Goal: Task Accomplishment & Management: Complete application form

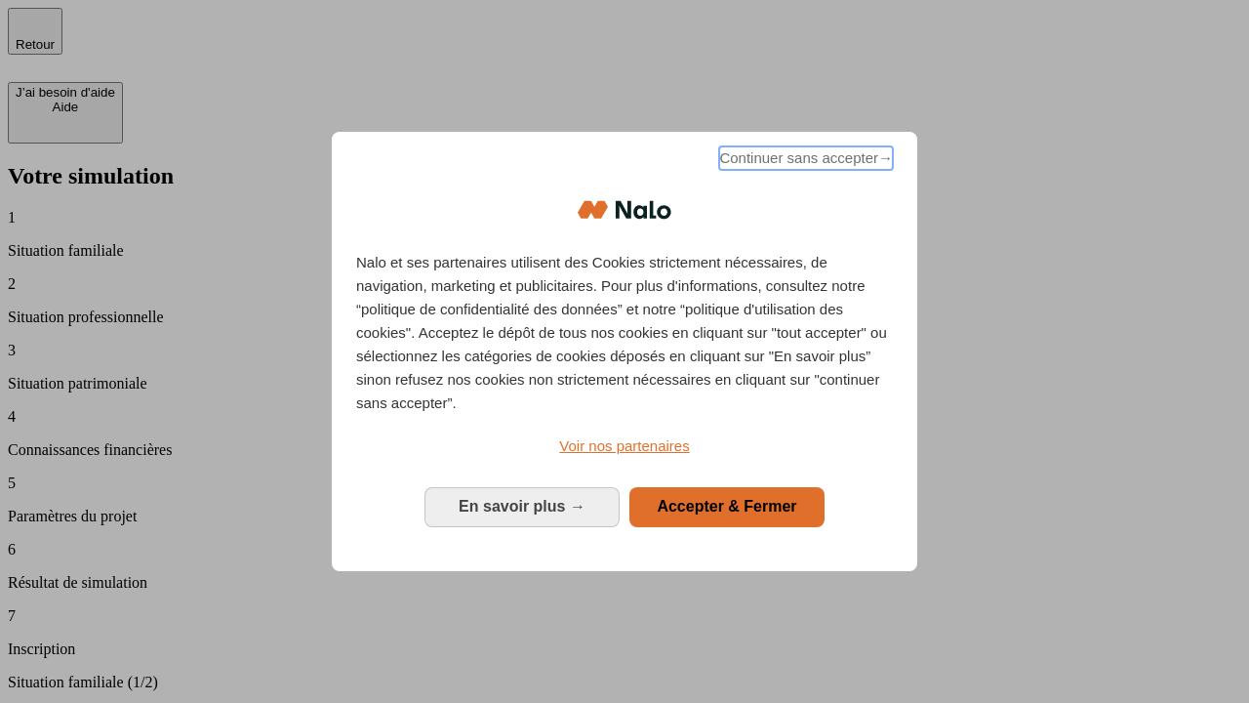
click at [804, 161] on span "Continuer sans accepter →" at bounding box center [806, 157] width 174 height 23
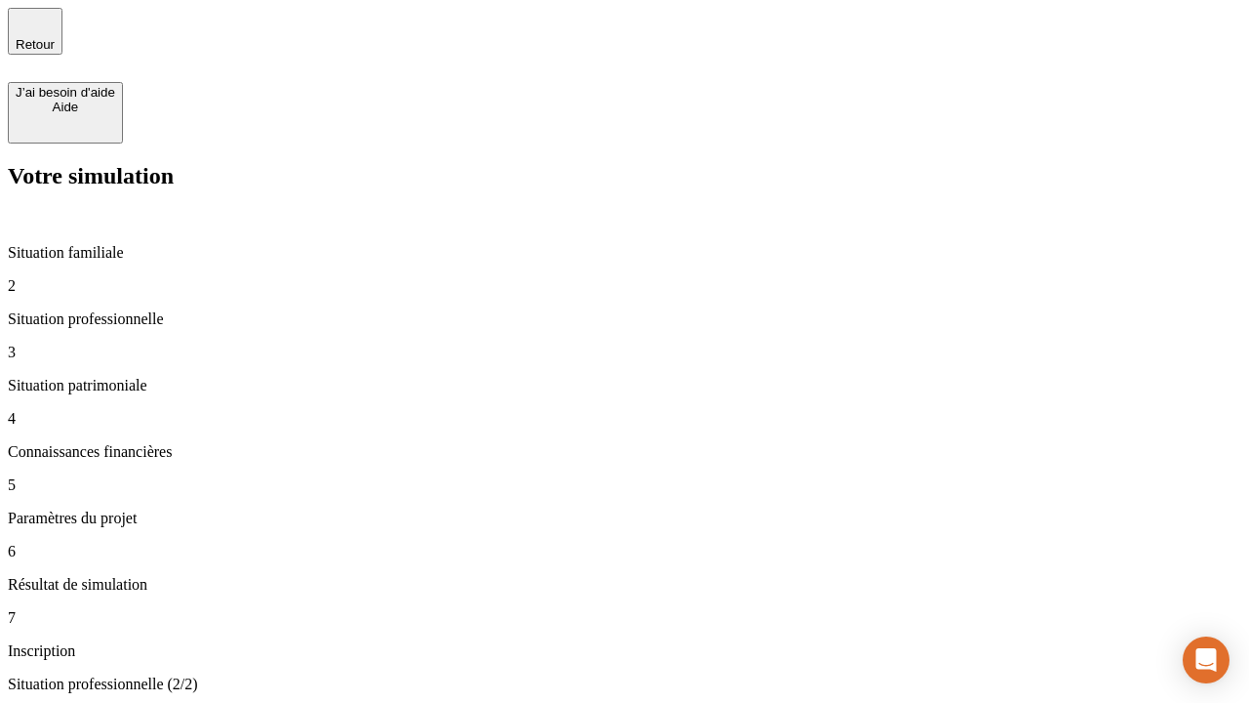
type input "30 000"
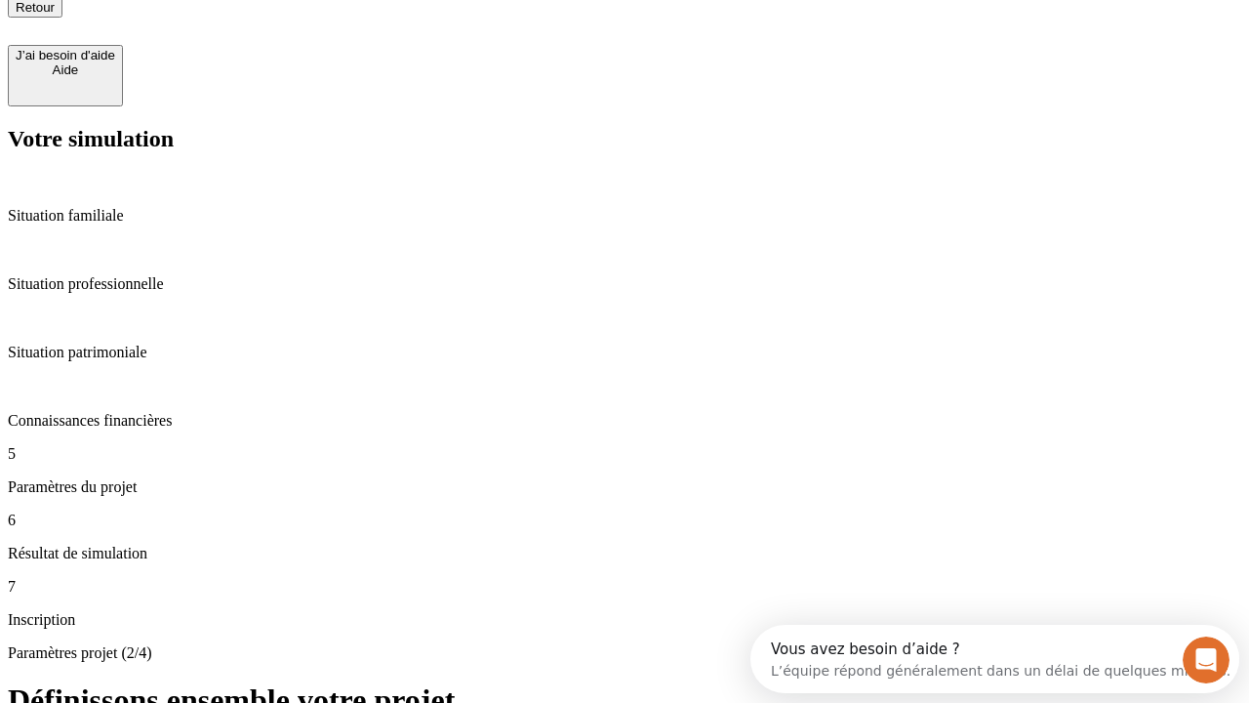
type input "25"
type input "1 000"
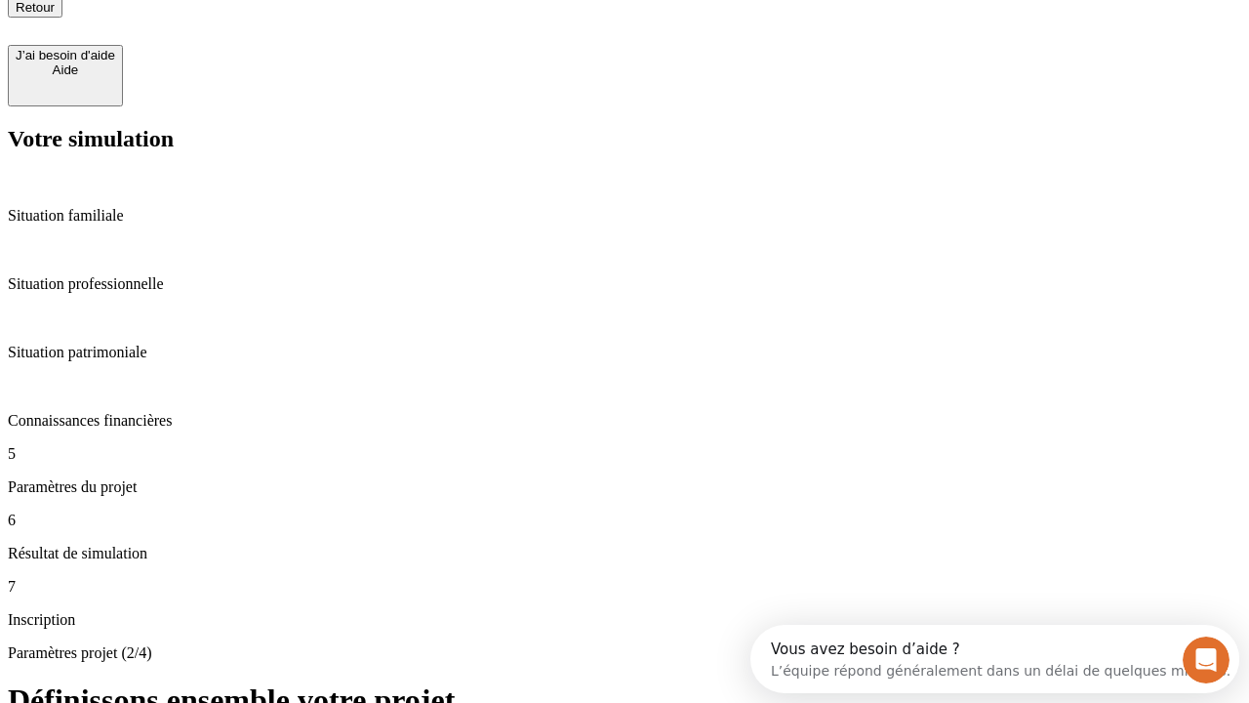
type input "640"
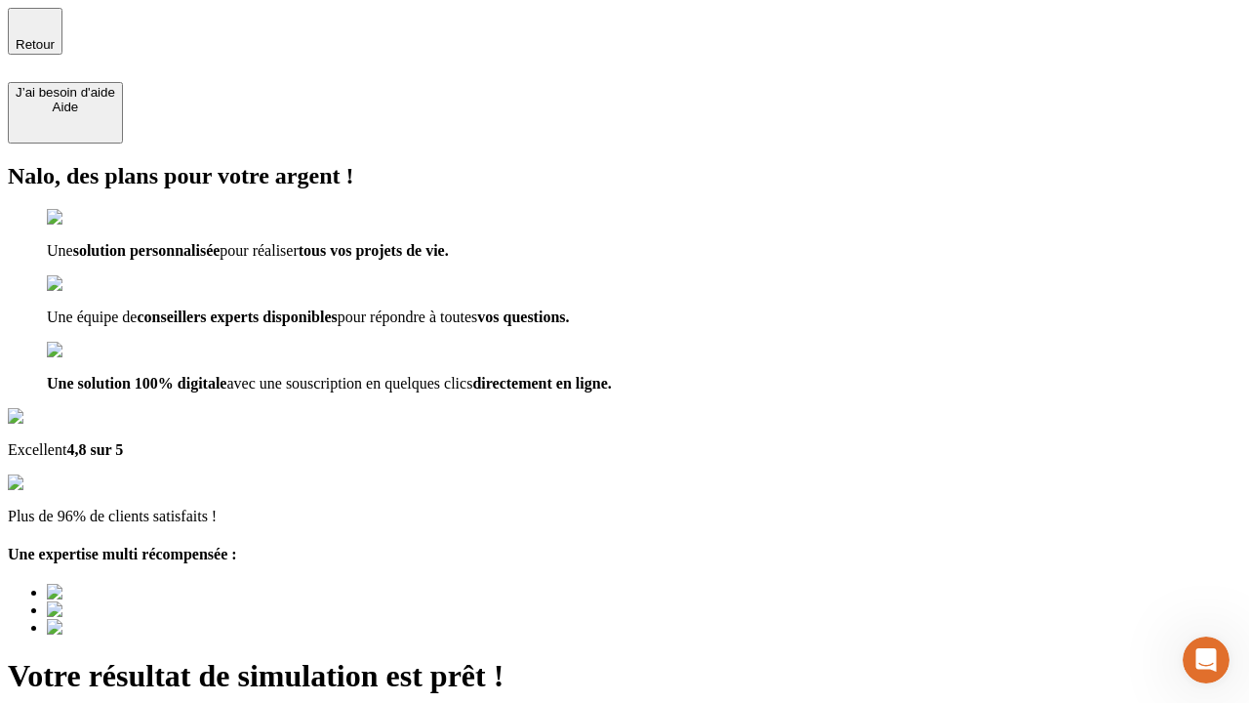
type input "[EMAIL_ADDRESS][PERSON_NAME][DOMAIN_NAME]"
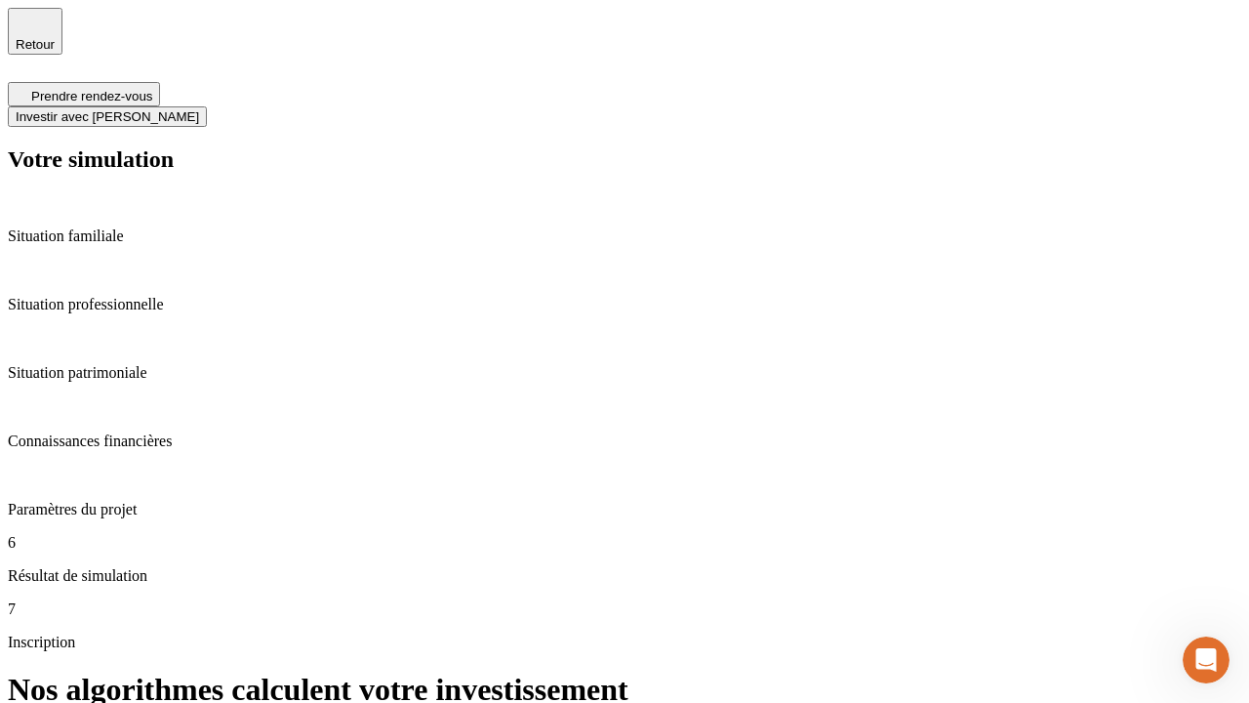
scroll to position [8, 0]
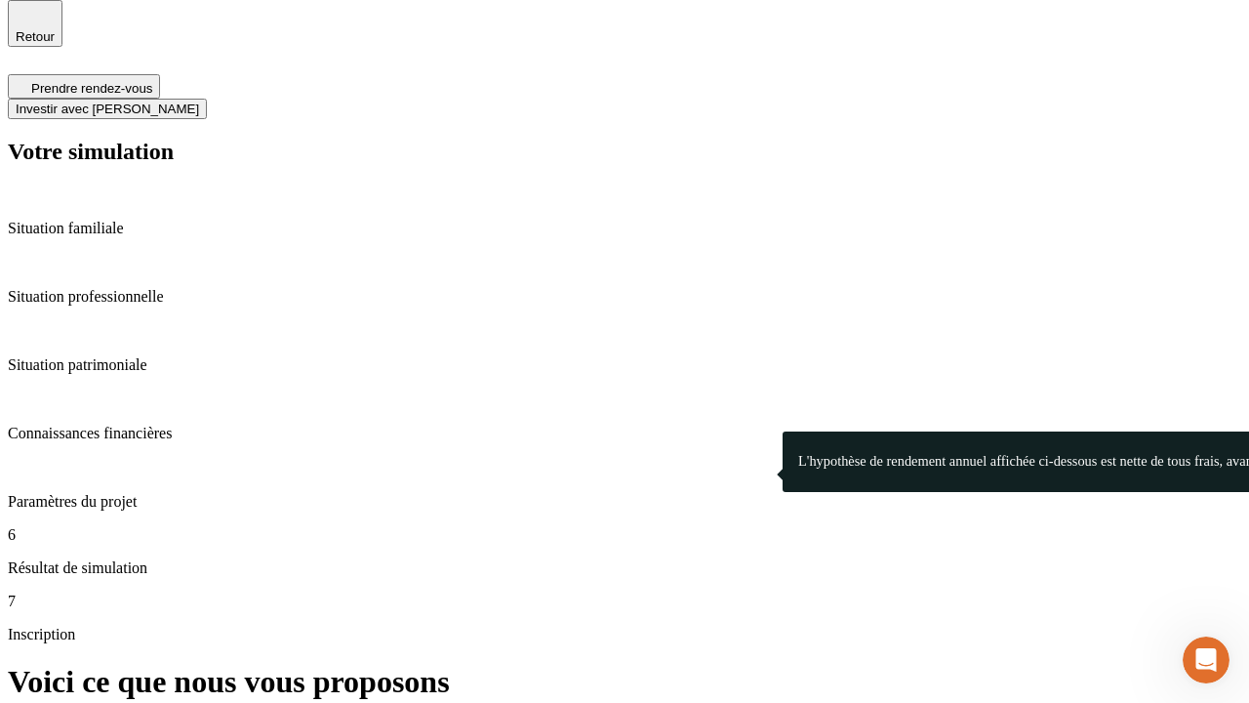
click at [199, 102] on span "Investir avec [PERSON_NAME]" at bounding box center [108, 109] width 184 height 15
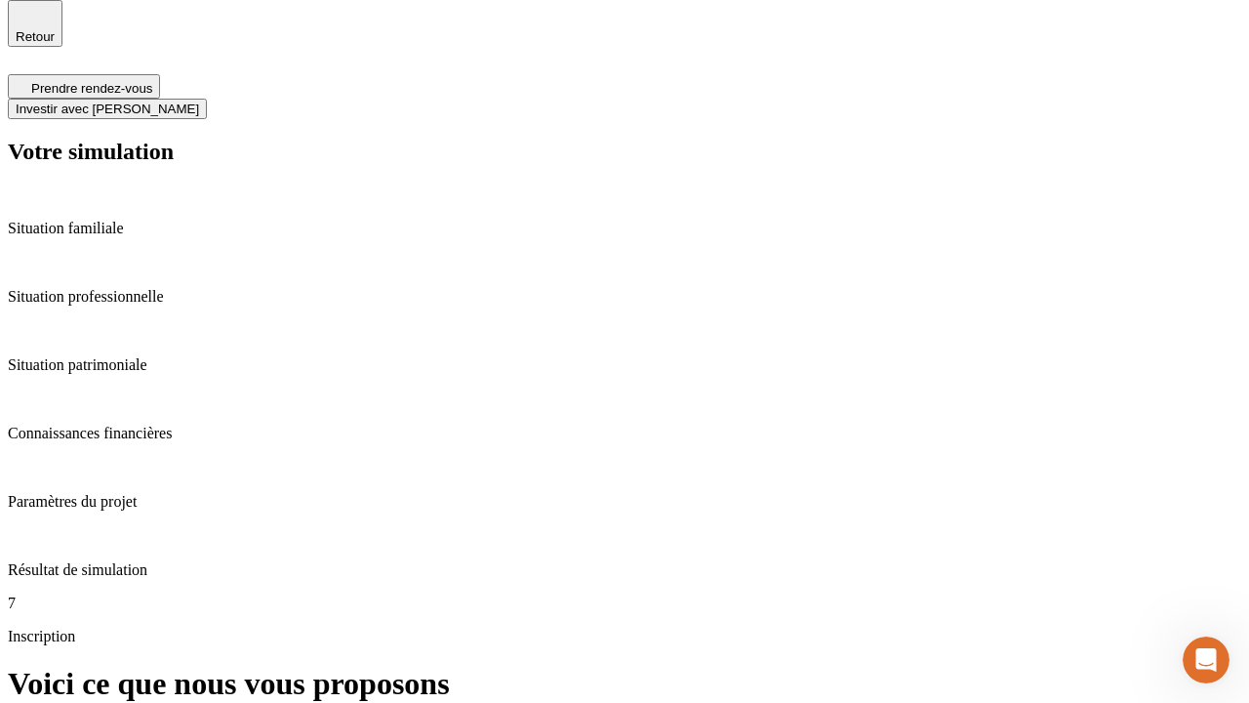
scroll to position [0, 0]
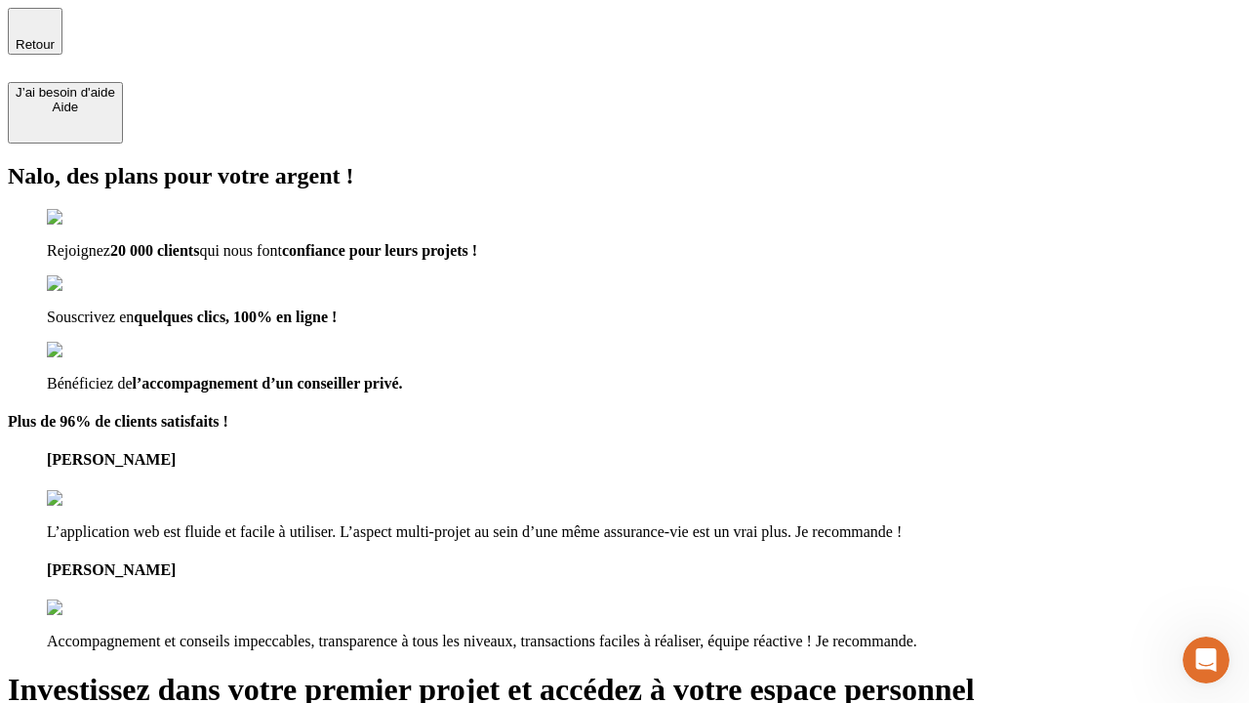
type input "[EMAIL_ADDRESS][PERSON_NAME][DOMAIN_NAME]"
